Goal: Check status: Check status

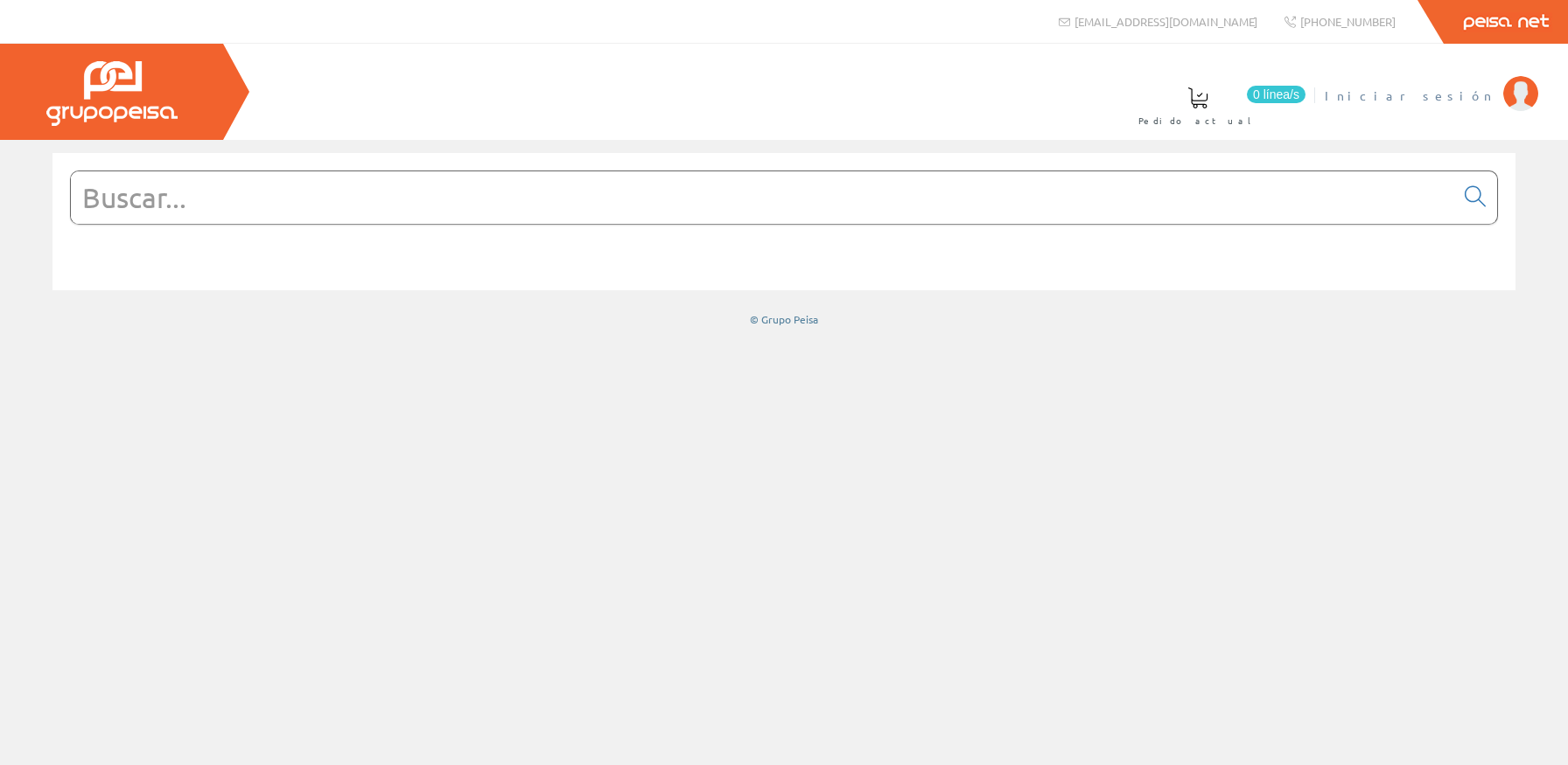
click at [1476, 92] on span "Iniciar sesión" at bounding box center [1410, 95] width 169 height 17
click at [1181, 206] on input "text" at bounding box center [762, 197] width 1383 height 52
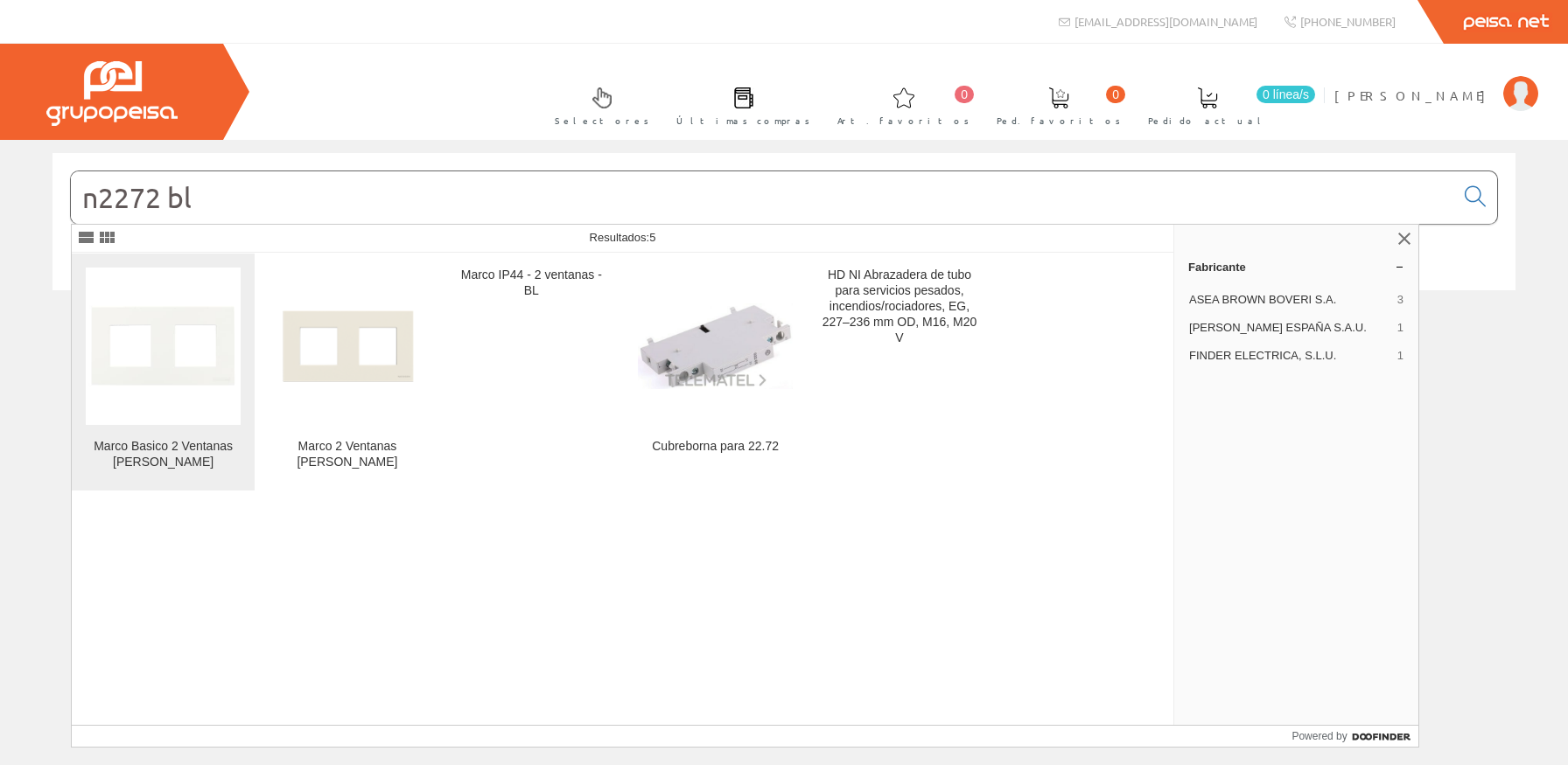
type input "n2272 bl"
click at [181, 360] on img at bounding box center [163, 345] width 155 height 155
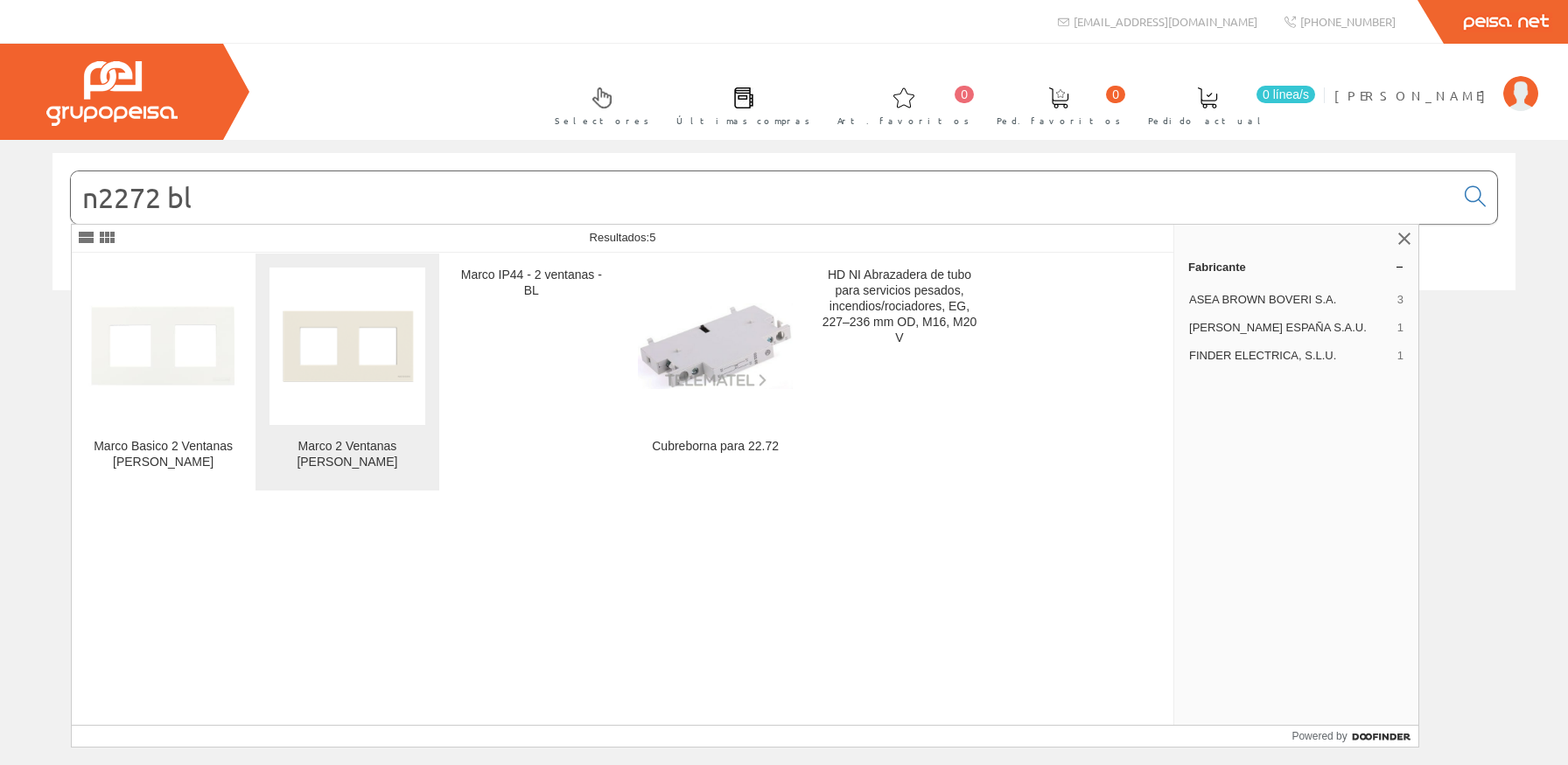
click at [367, 349] on img at bounding box center [347, 345] width 155 height 155
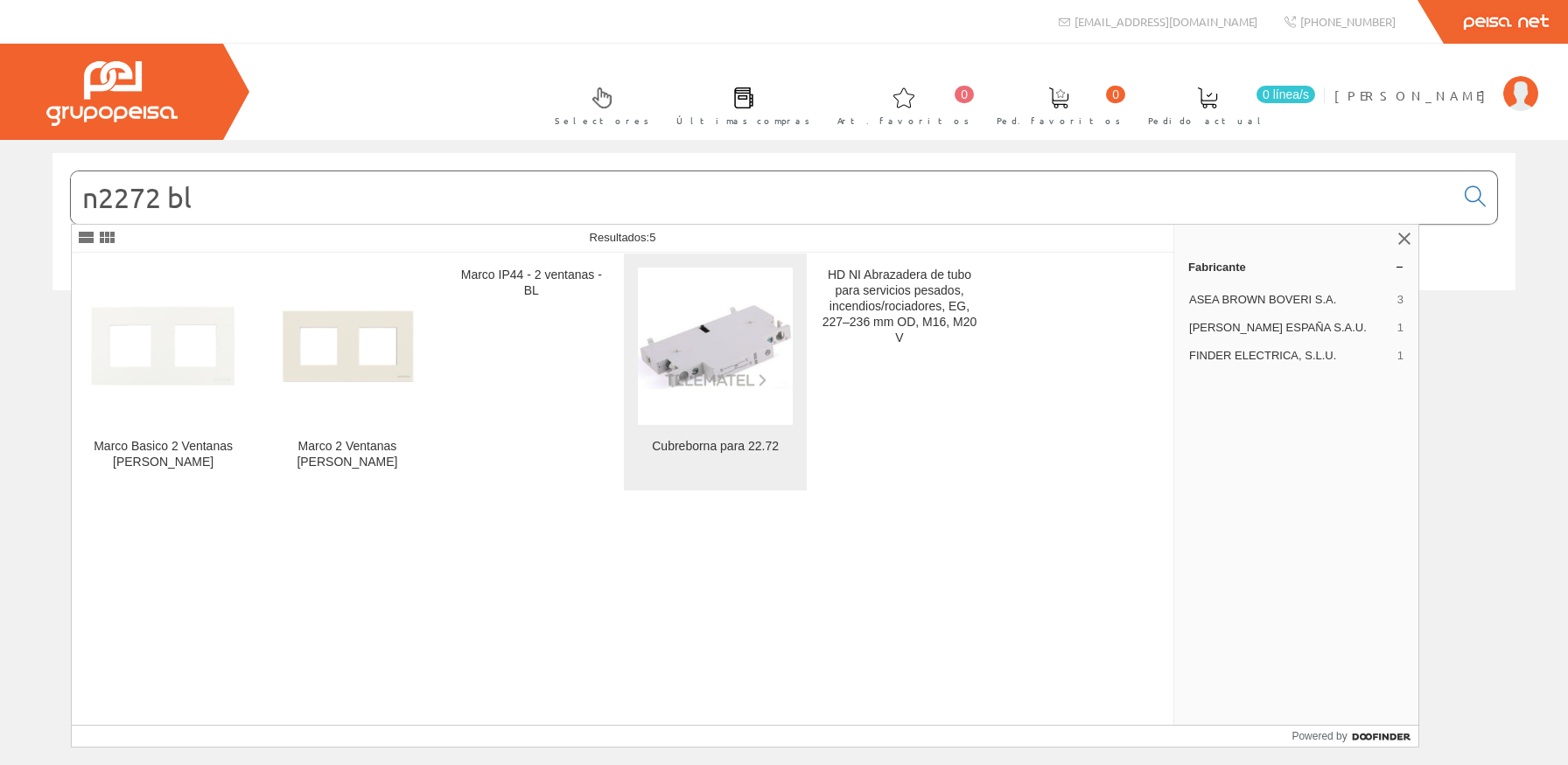
click at [788, 378] on img at bounding box center [715, 345] width 155 height 85
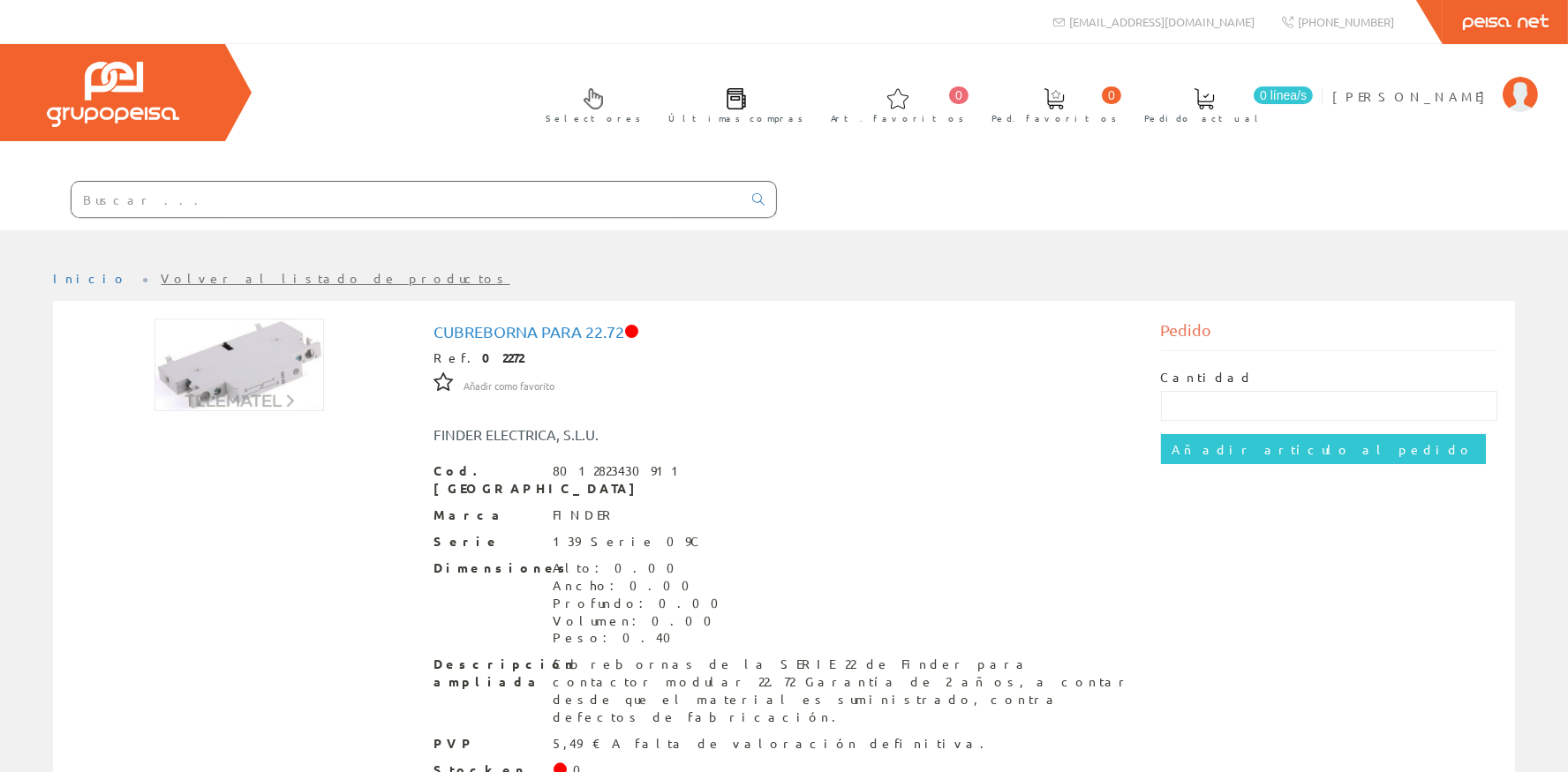
click at [676, 205] on input "text" at bounding box center [406, 199] width 670 height 36
drag, startPoint x: 1417, startPoint y: 109, endPoint x: 1429, endPoint y: 105, distance: 12.6
click at [1429, 105] on li "Paula Villalba Mi cuenta Mis datos Mis ofertas Mis pedidos Mis albaranes Mis fa…" at bounding box center [1435, 107] width 213 height 68
click at [1437, 104] on span "[PERSON_NAME]" at bounding box center [1412, 96] width 161 height 17
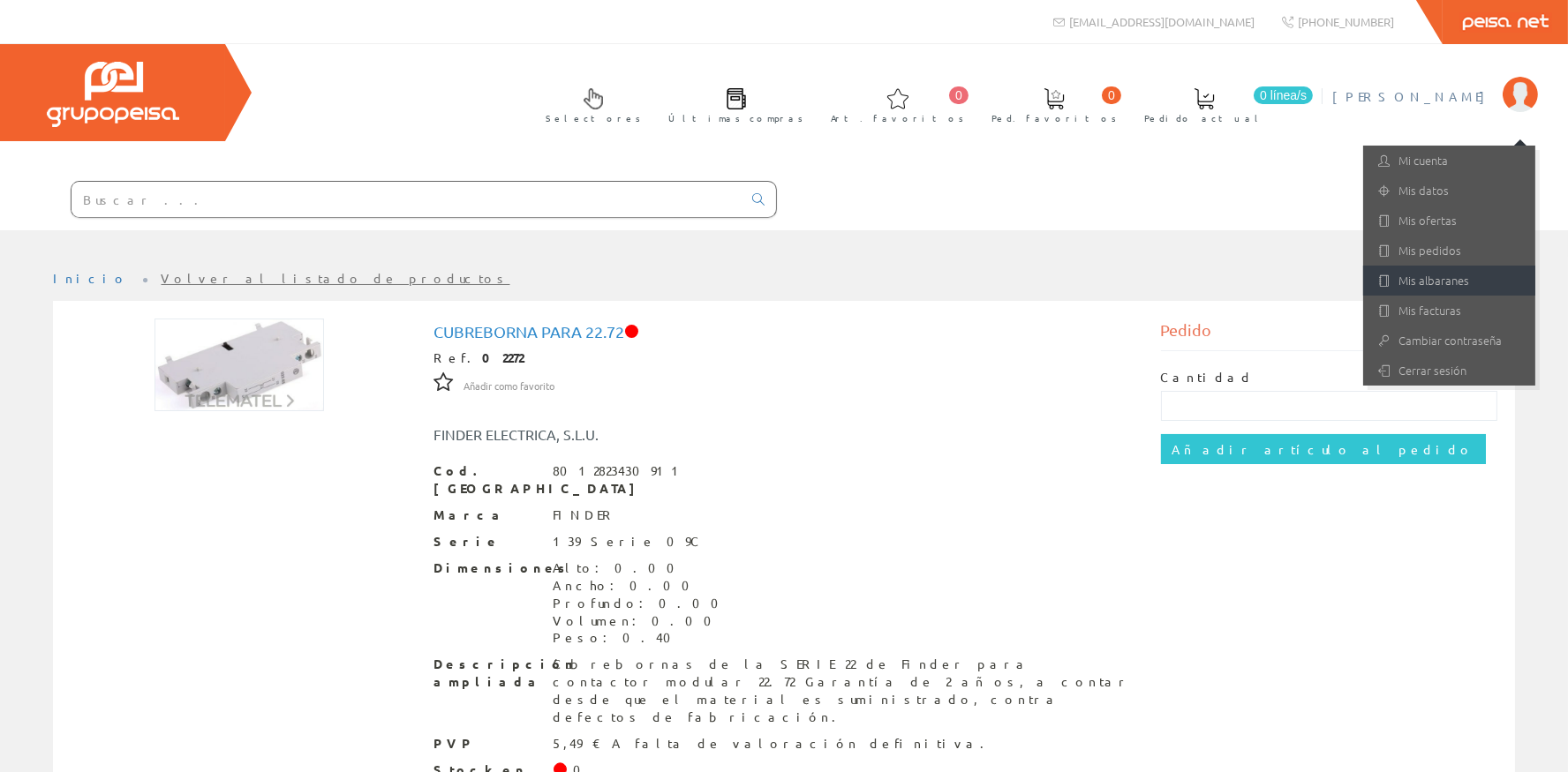
click at [1435, 291] on link "Mis albaranes" at bounding box center [1448, 280] width 172 height 30
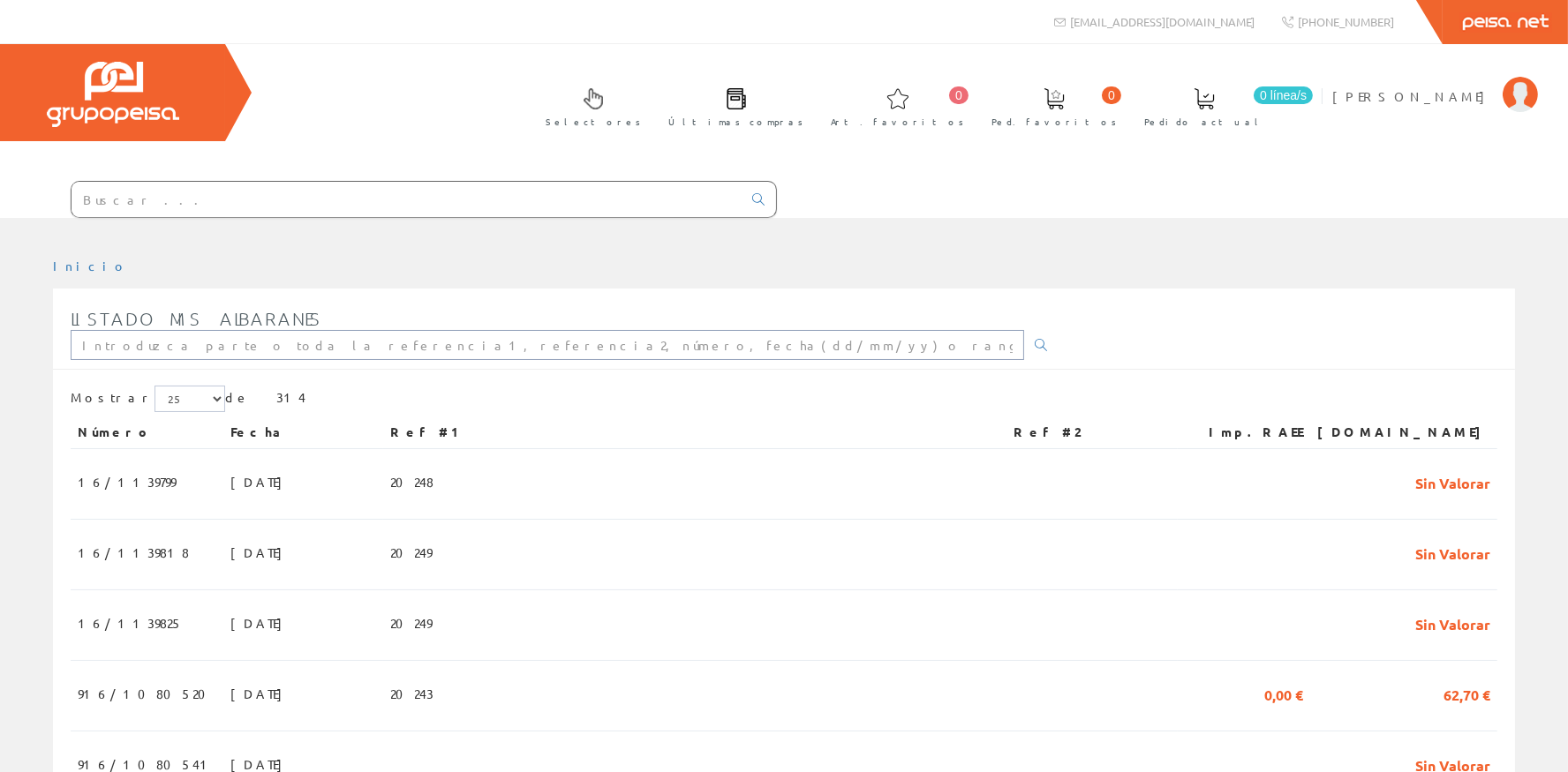
click at [162, 346] on input "text" at bounding box center [547, 345] width 953 height 30
type input "16/1140351"
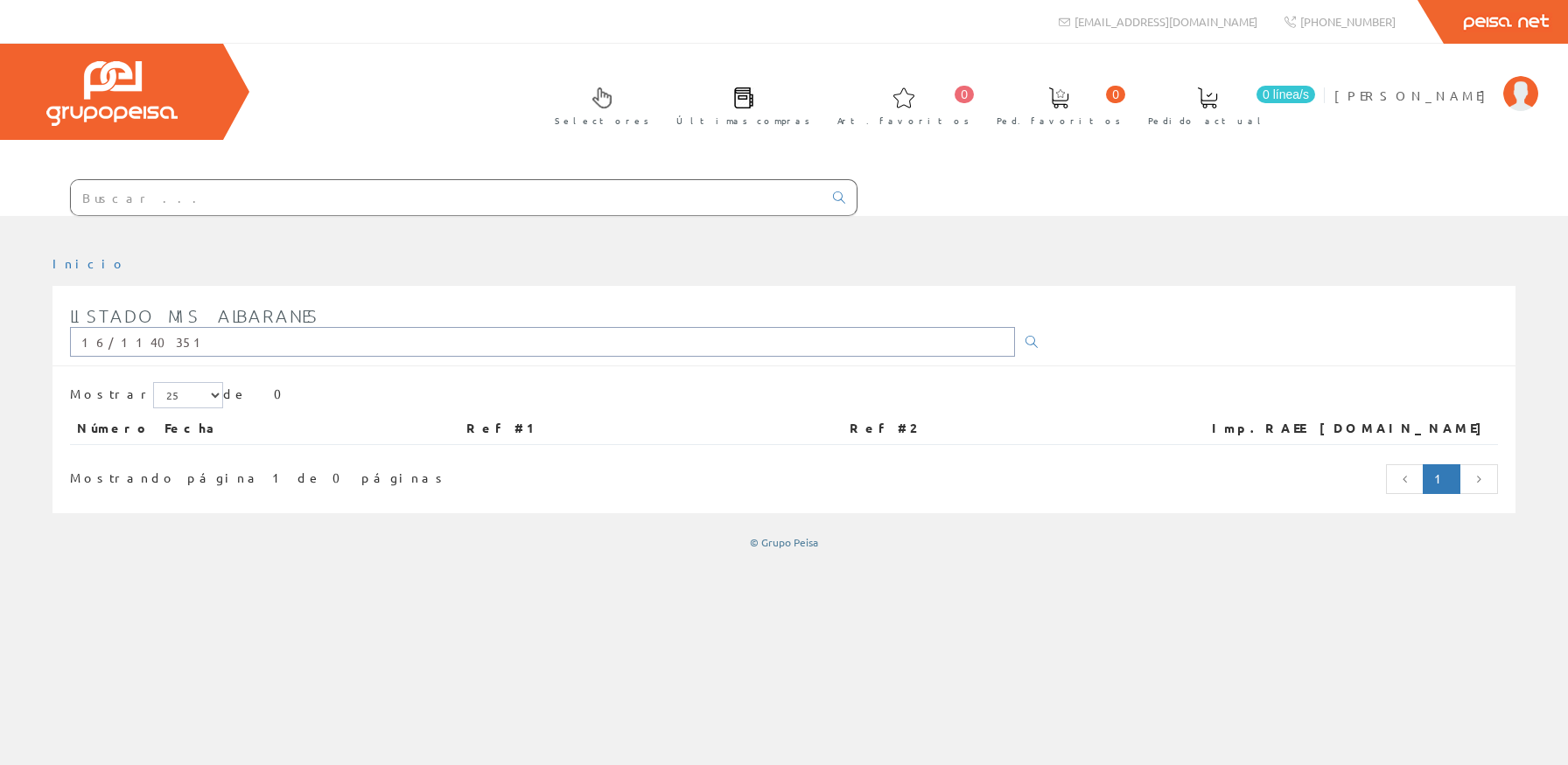
drag, startPoint x: 213, startPoint y: 345, endPoint x: 0, endPoint y: 353, distance: 213.2
click at [0, 353] on div "Inicio Listado mis albaranes 16/1140351 Mostrar 5 15 25 de 0 Número Fecha Ref #…" at bounding box center [784, 402] width 1568 height 295
type input "16/114035116/1140351"
click at [136, 340] on input "16/114035116/1140351" at bounding box center [543, 342] width 945 height 29
drag, startPoint x: 149, startPoint y: 342, endPoint x: 38, endPoint y: 334, distance: 111.3
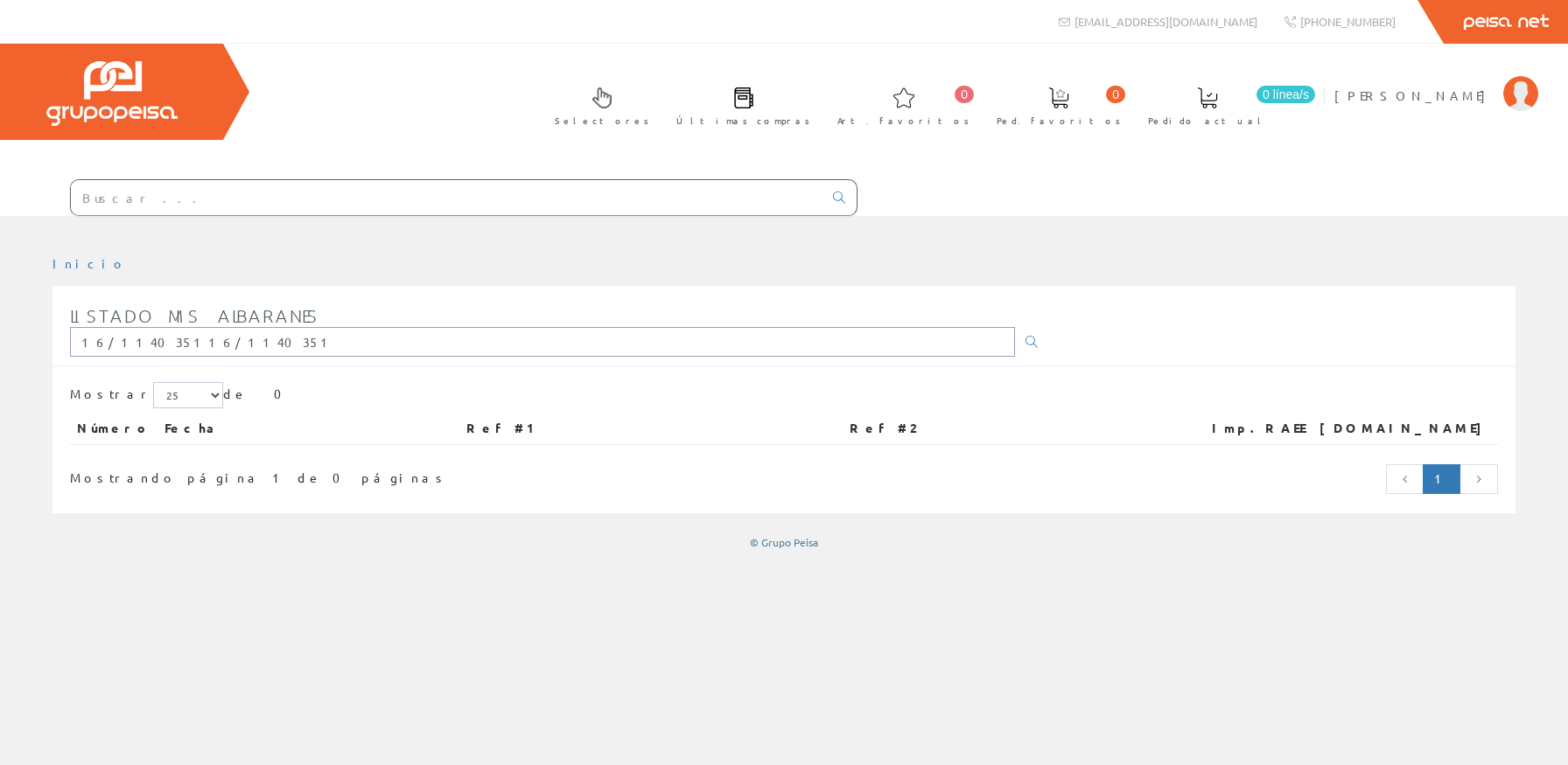
click at [70, 334] on input "16/114035116/1140351" at bounding box center [543, 342] width 945 height 29
type input "16/1140351"
click at [237, 350] on input "16/1140351" at bounding box center [543, 342] width 945 height 29
type input "1140351"
click at [1330, 92] on li at bounding box center [1324, 88] width 10 height 30
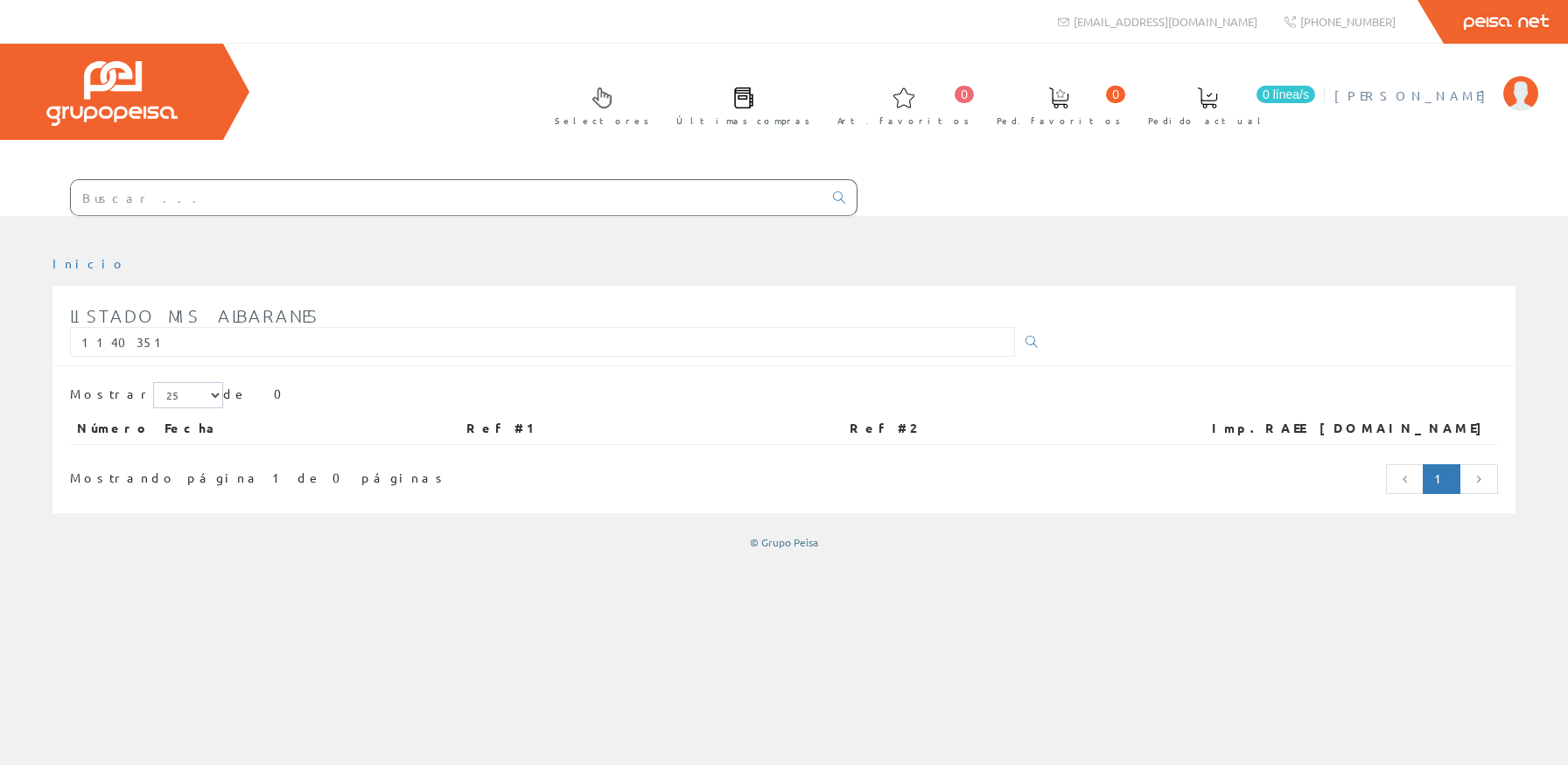
click at [1423, 96] on li "Paula Villalba Mi cuenta Mis datos Mis ofertas Mis pedidos Mis albaranes Mis fa…" at bounding box center [1436, 106] width 211 height 68
click at [69, 258] on link "Inicio" at bounding box center [89, 263] width 74 height 16
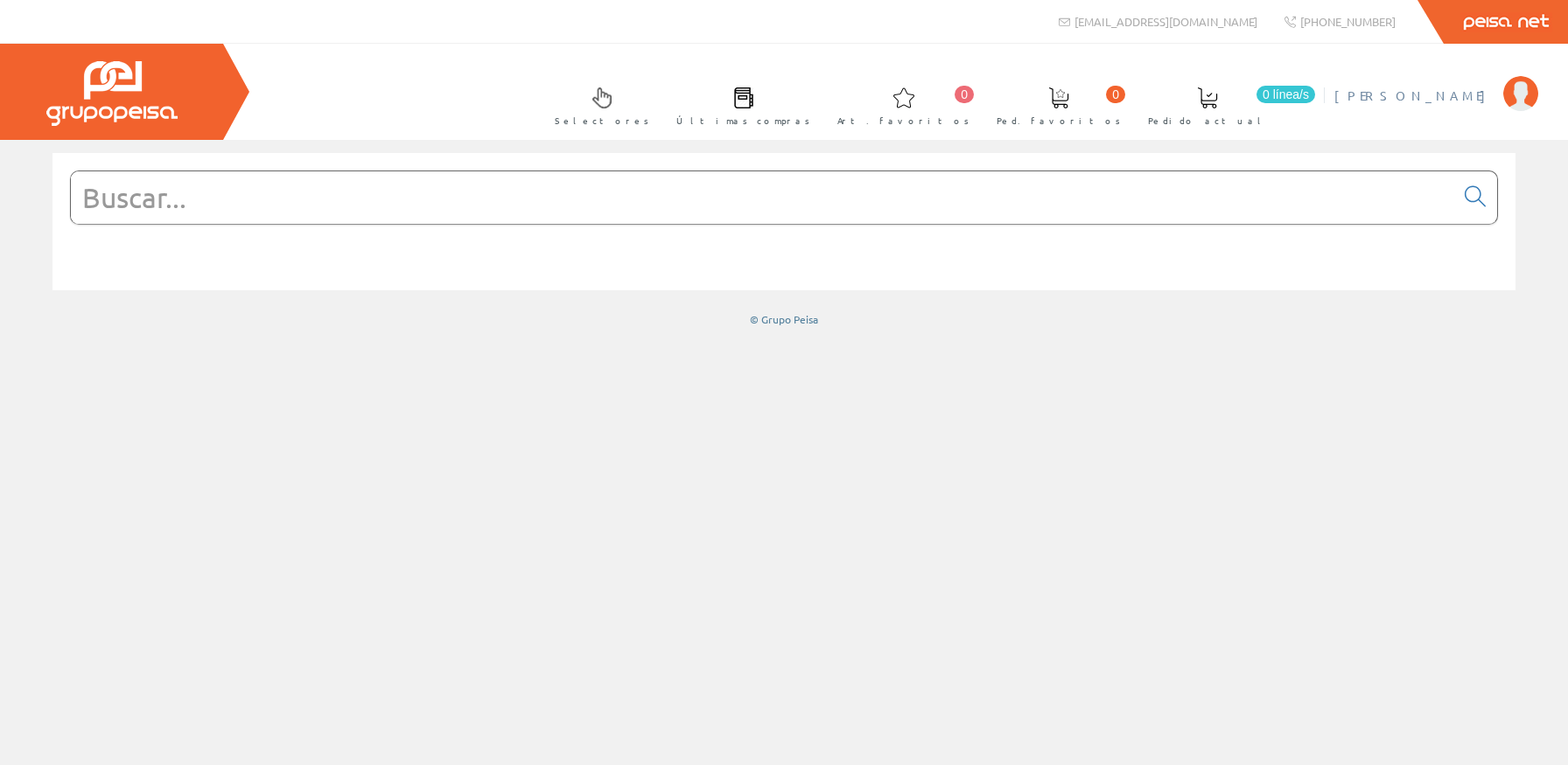
click at [1448, 86] on link "[PERSON_NAME]" at bounding box center [1437, 80] width 204 height 16
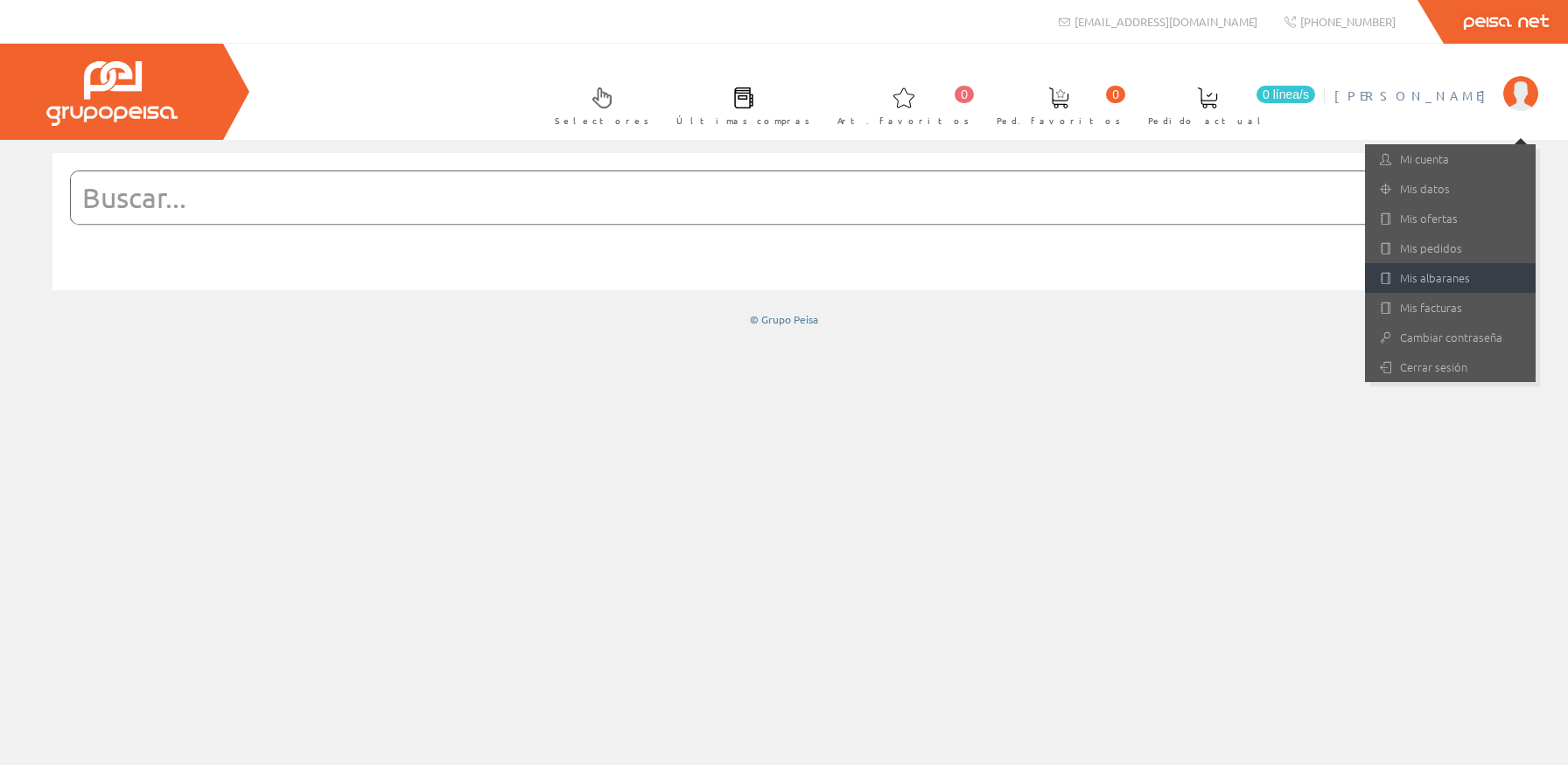
click at [1454, 277] on link "Mis albaranes" at bounding box center [1450, 278] width 170 height 29
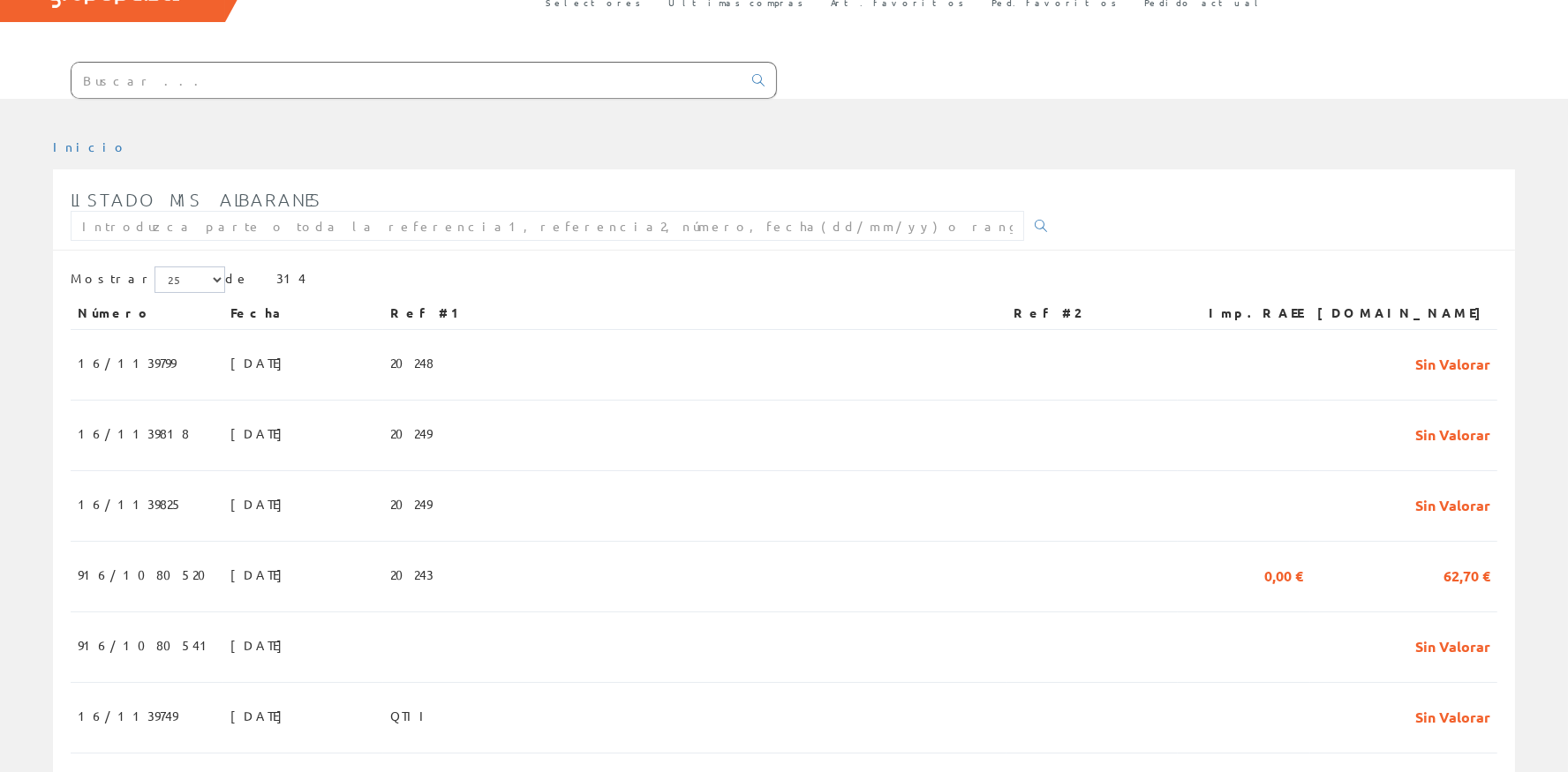
scroll to position [39, 0]
